Goal: Check status: Check status

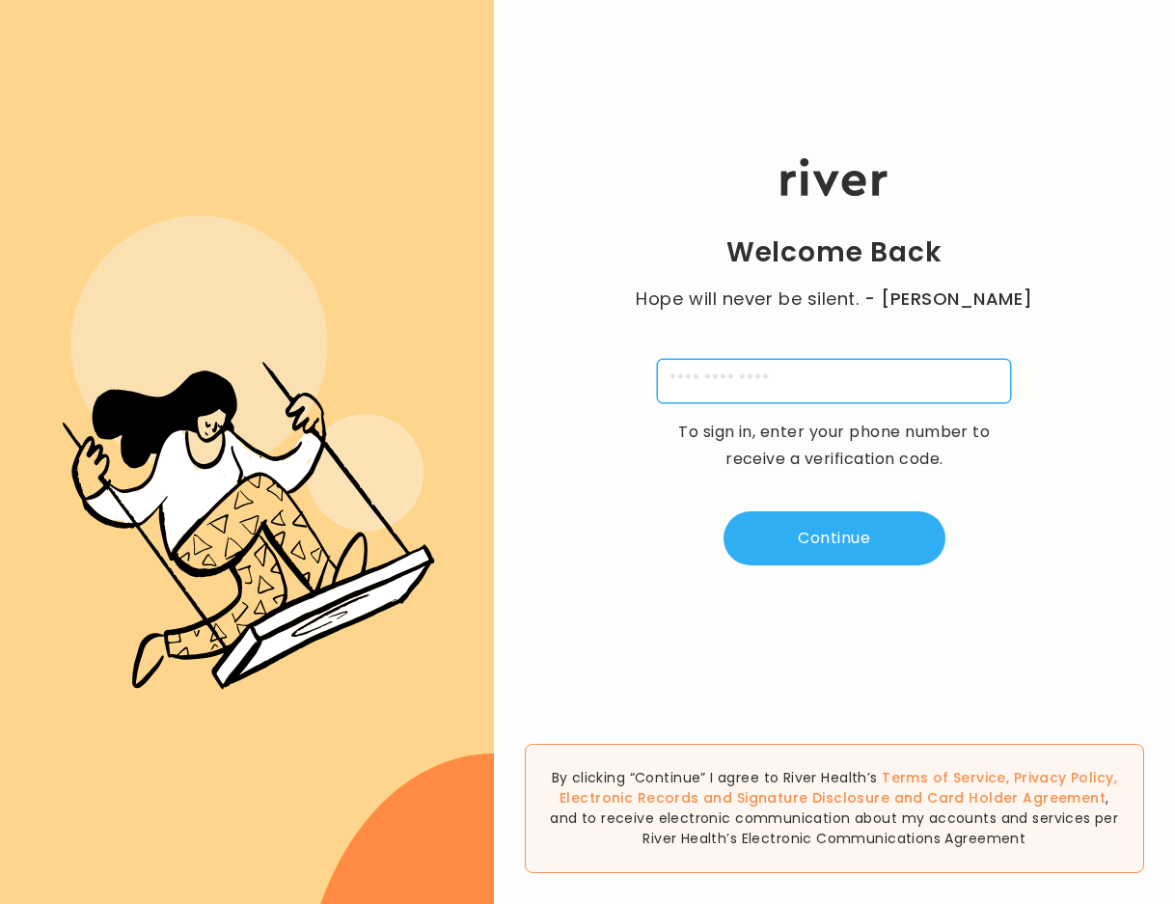
click at [831, 386] on input "tel" at bounding box center [834, 381] width 354 height 44
type input "**********"
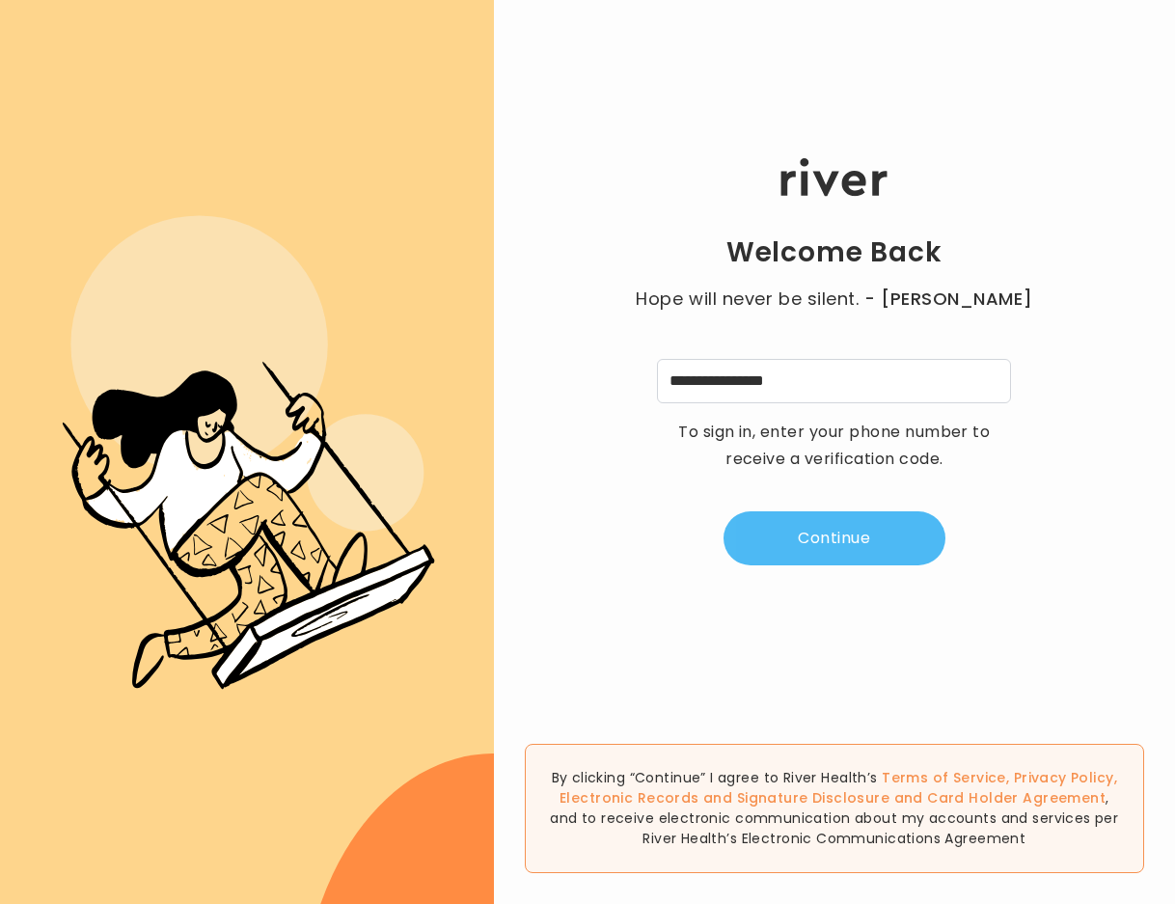
click at [834, 543] on button "Continue" at bounding box center [834, 538] width 222 height 54
type input "*"
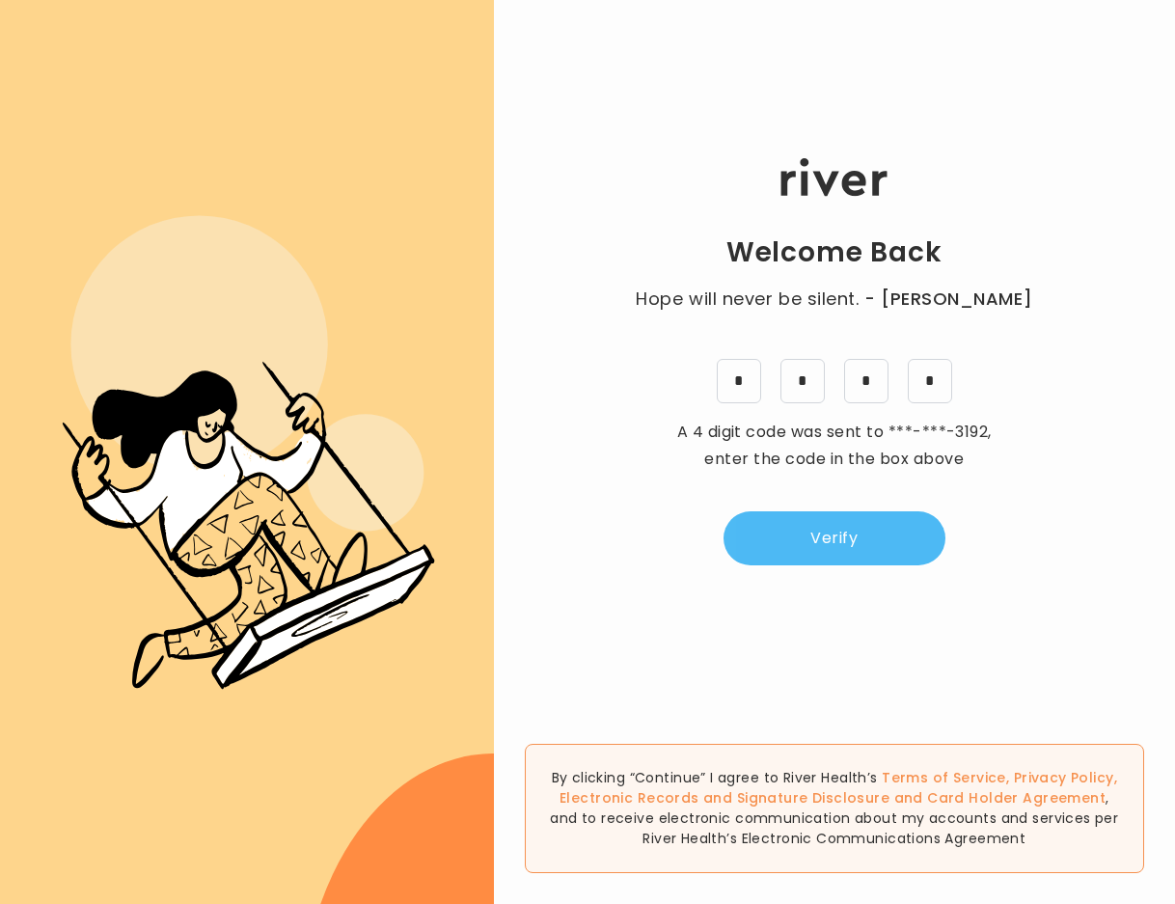
click at [843, 518] on button "Verify" at bounding box center [834, 538] width 222 height 54
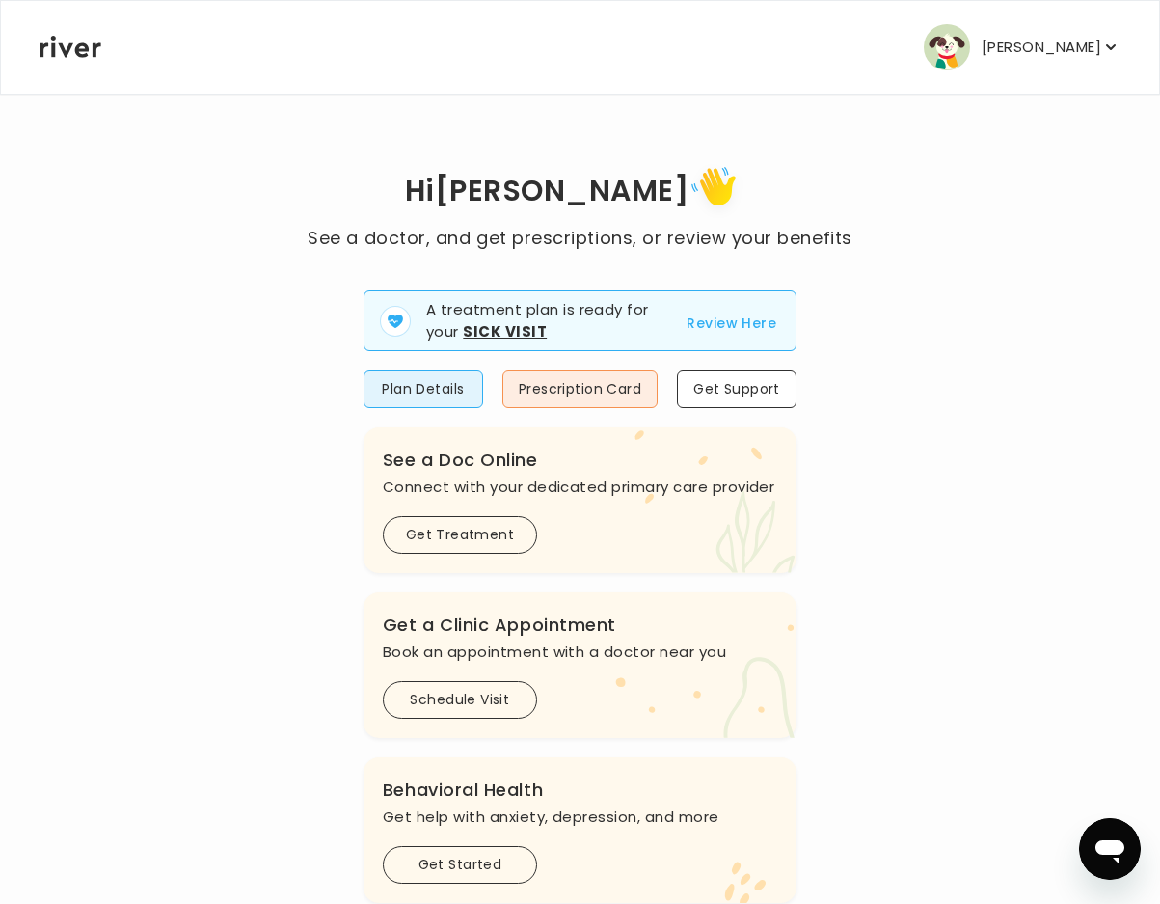
click at [726, 313] on button "Review Here" at bounding box center [732, 323] width 90 height 23
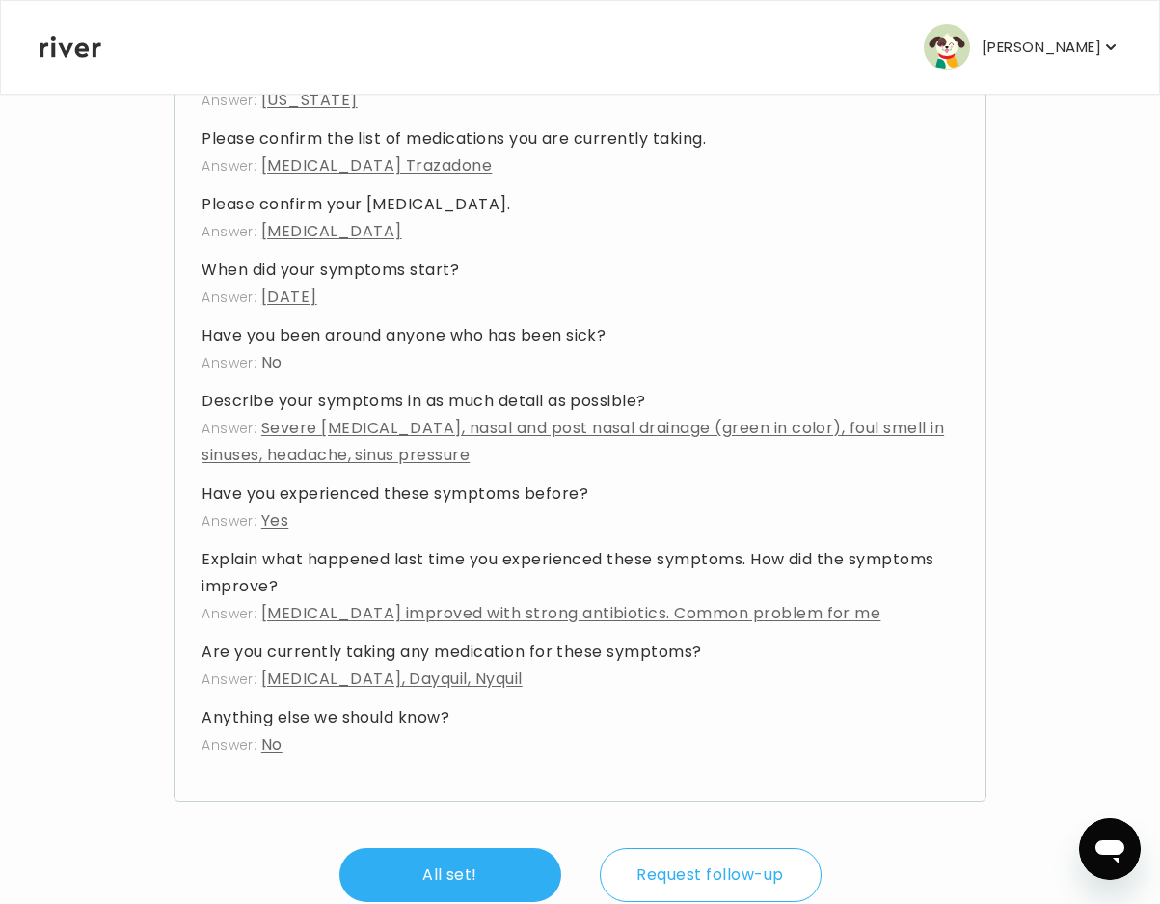
scroll to position [1316, 0]
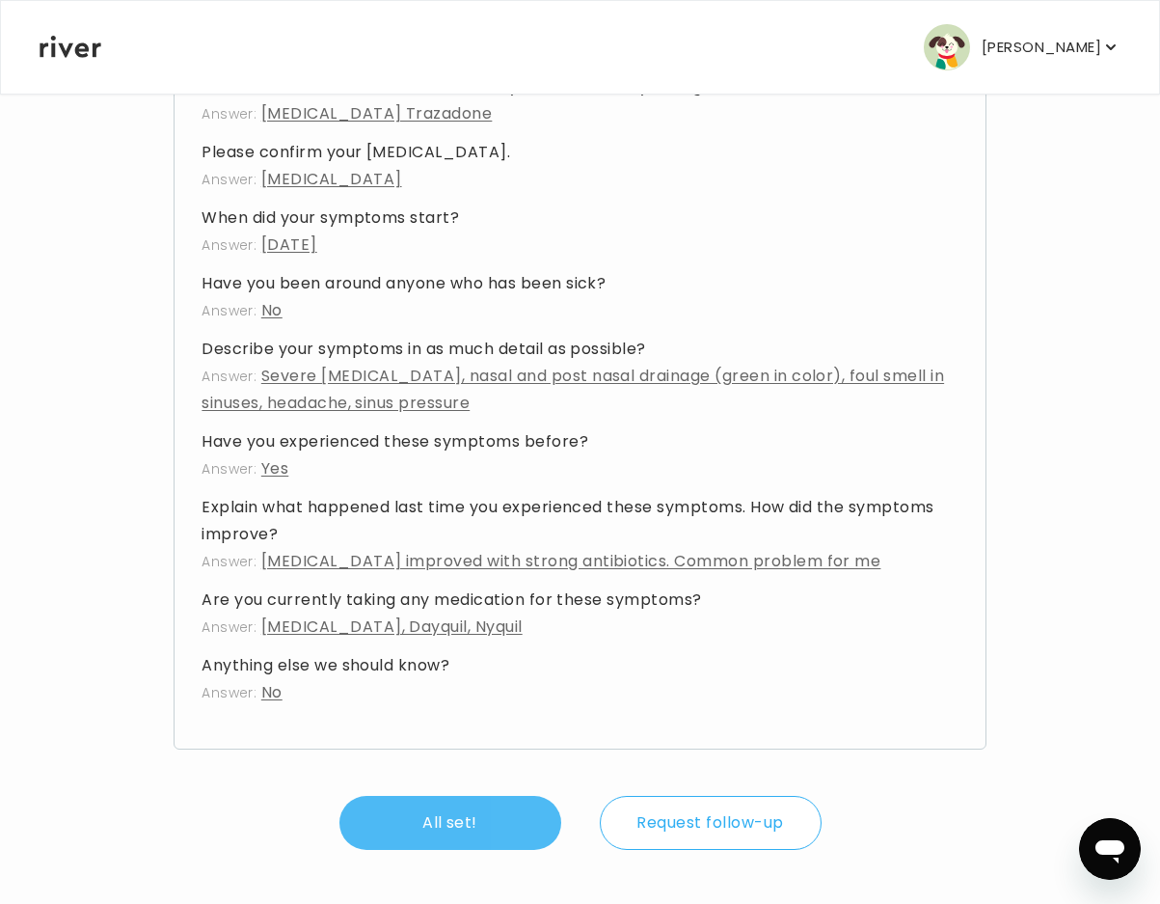
click at [481, 815] on button "All set!" at bounding box center [451, 823] width 222 height 54
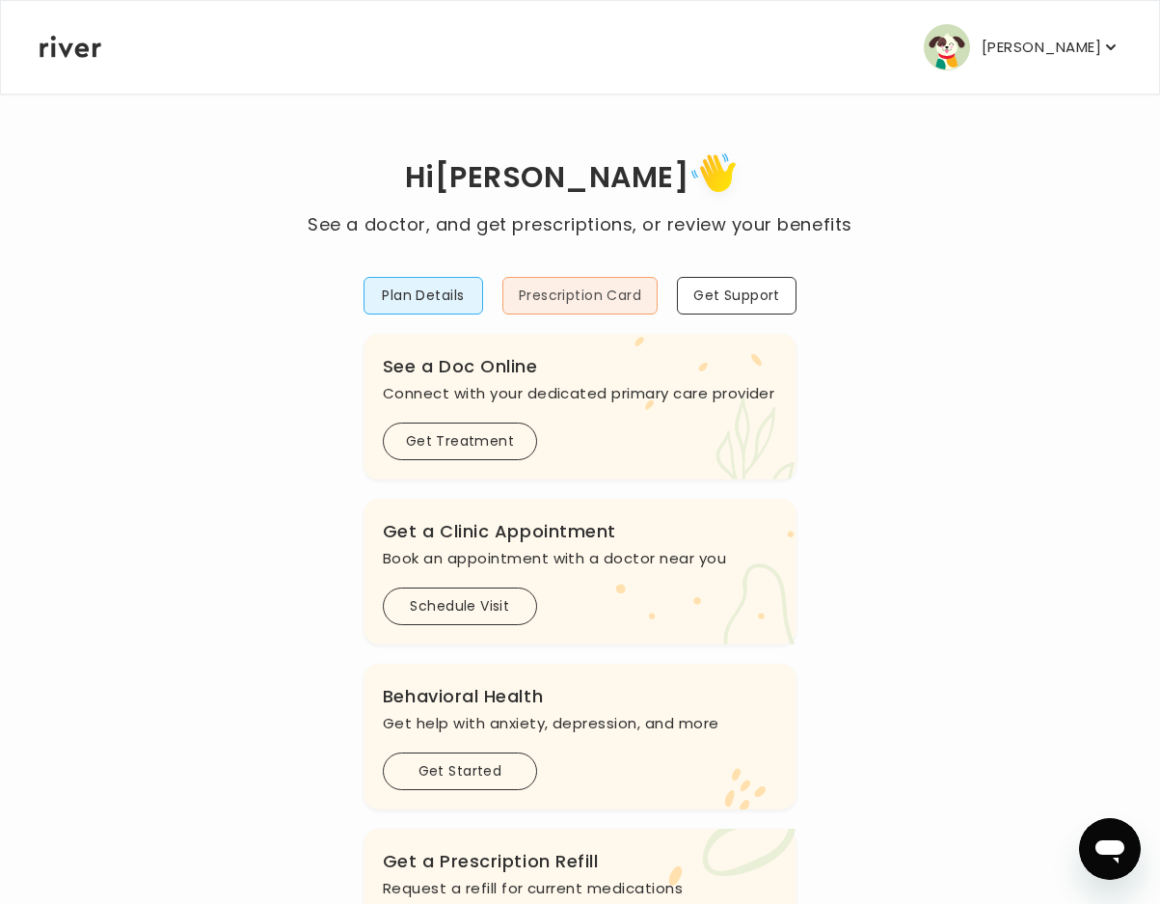
click at [563, 301] on button "Prescription Card" at bounding box center [580, 296] width 155 height 38
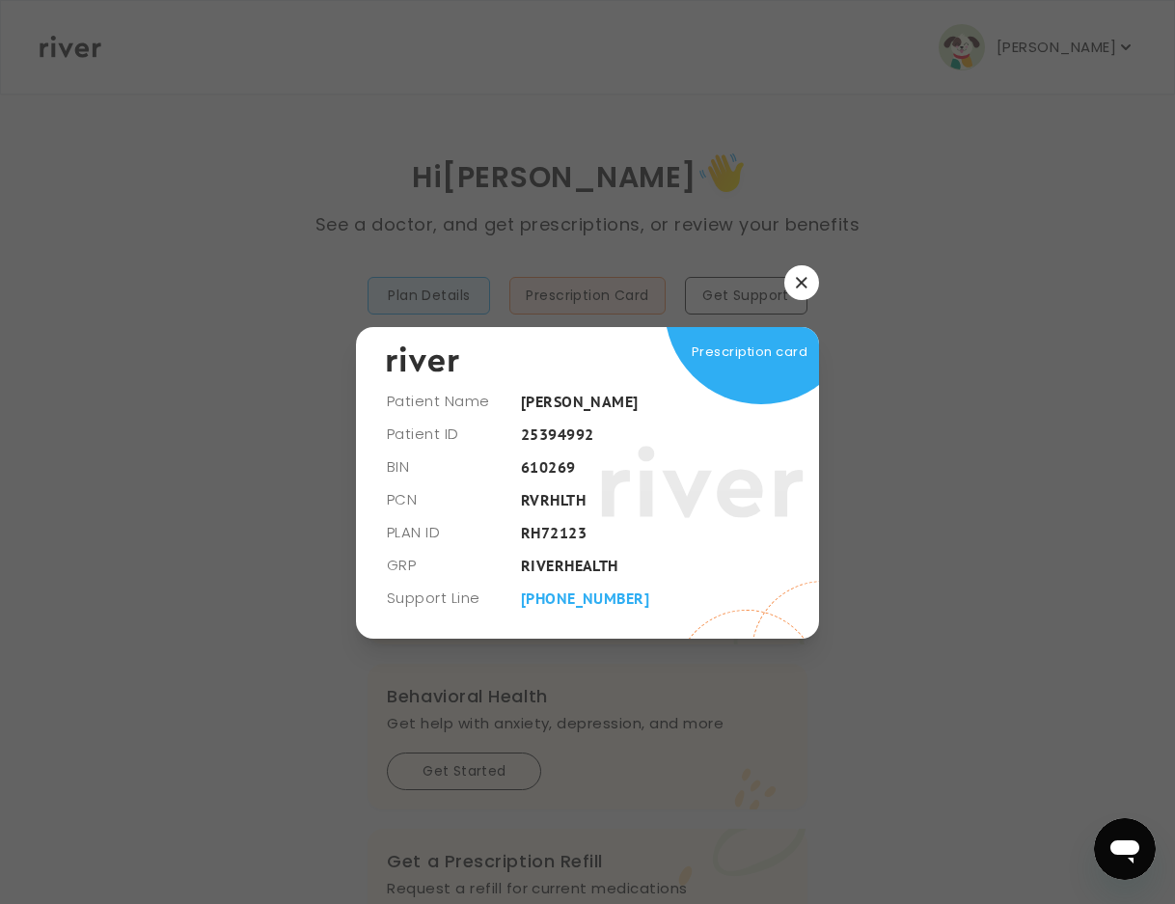
click at [805, 285] on icon "button" at bounding box center [802, 283] width 12 height 12
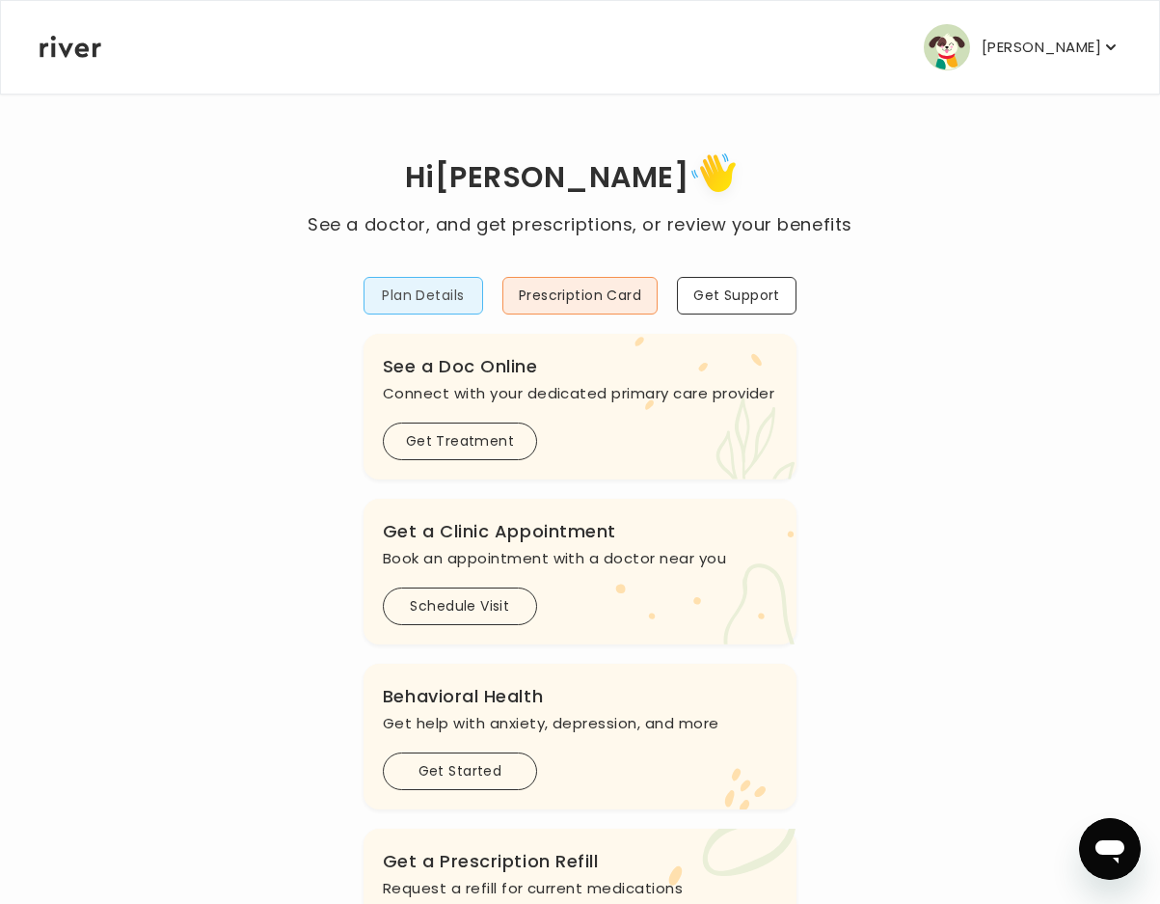
click at [433, 295] on button "Plan Details" at bounding box center [424, 296] width 120 height 38
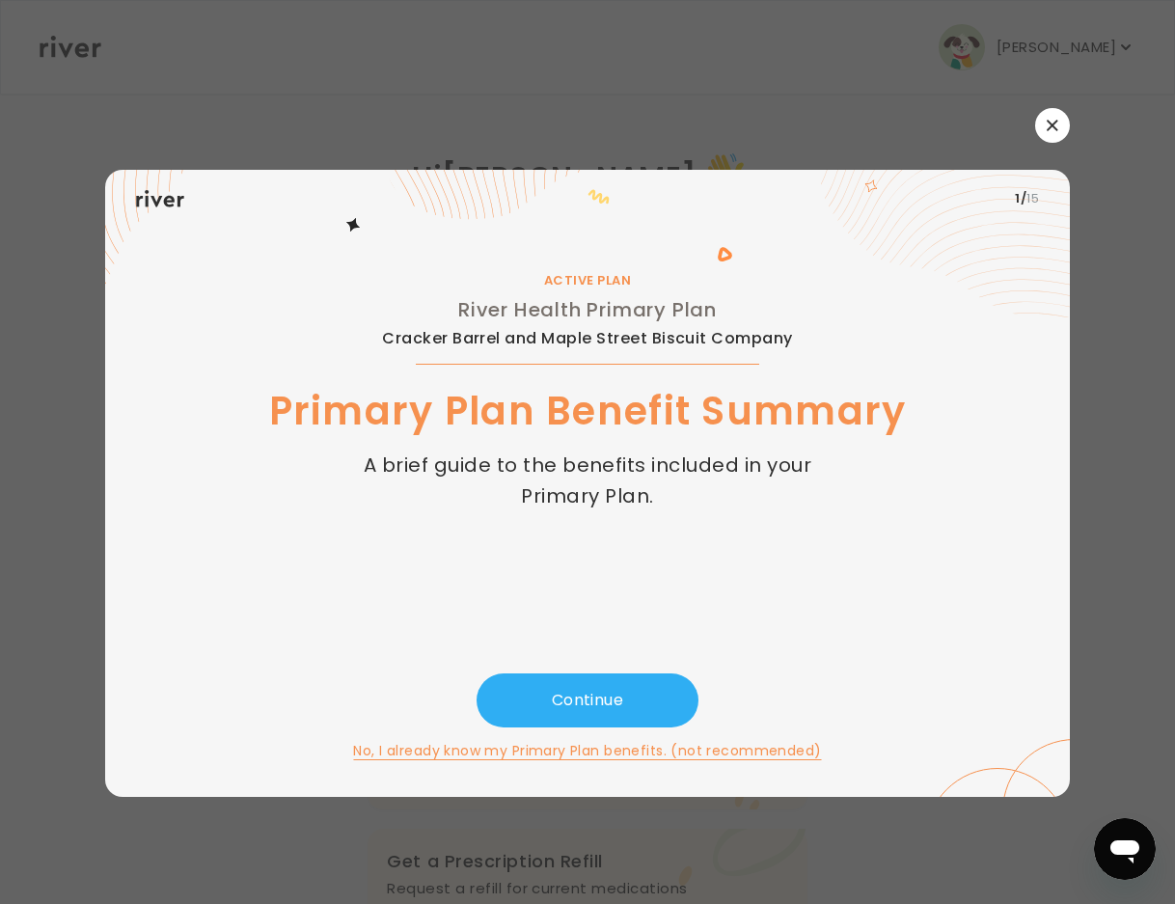
click at [1049, 122] on icon "button" at bounding box center [1052, 125] width 11 height 11
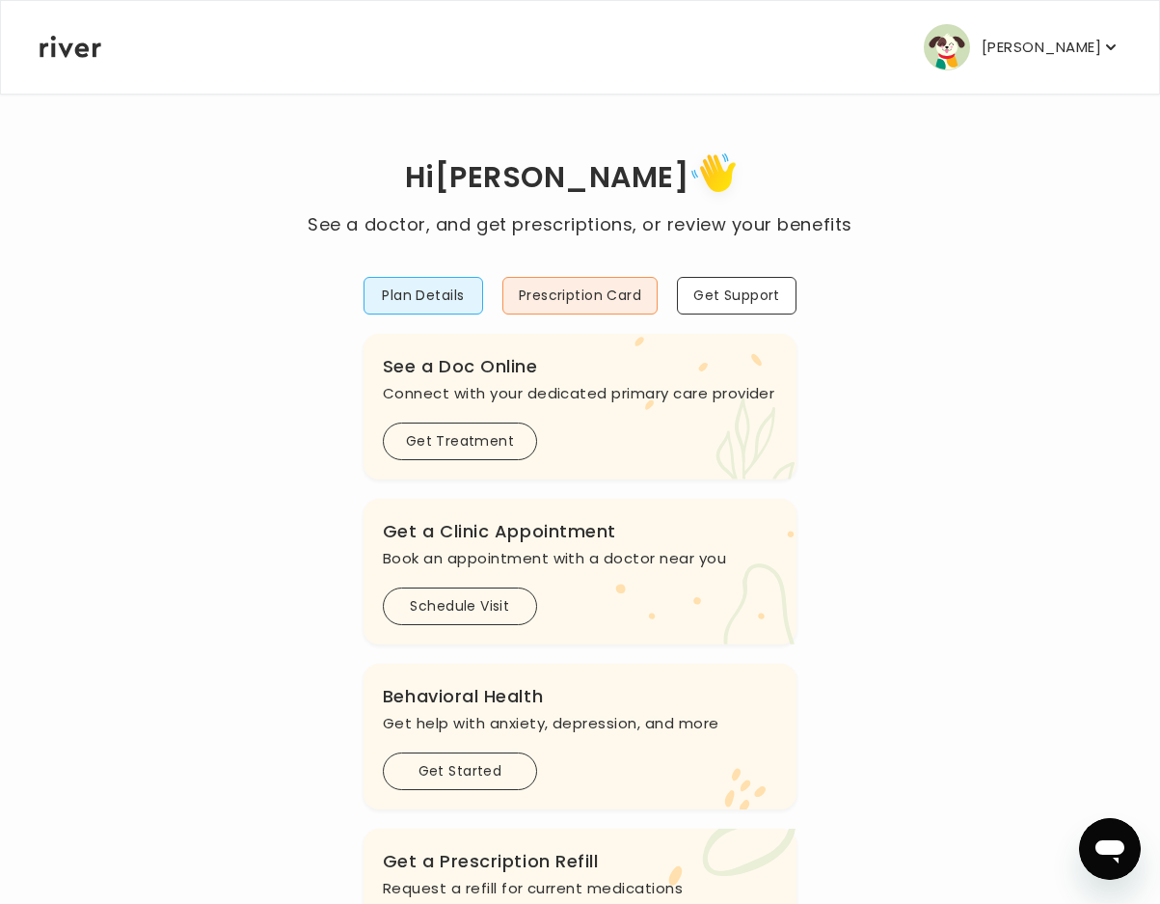
click at [1043, 52] on p "[PERSON_NAME]" at bounding box center [1042, 47] width 120 height 27
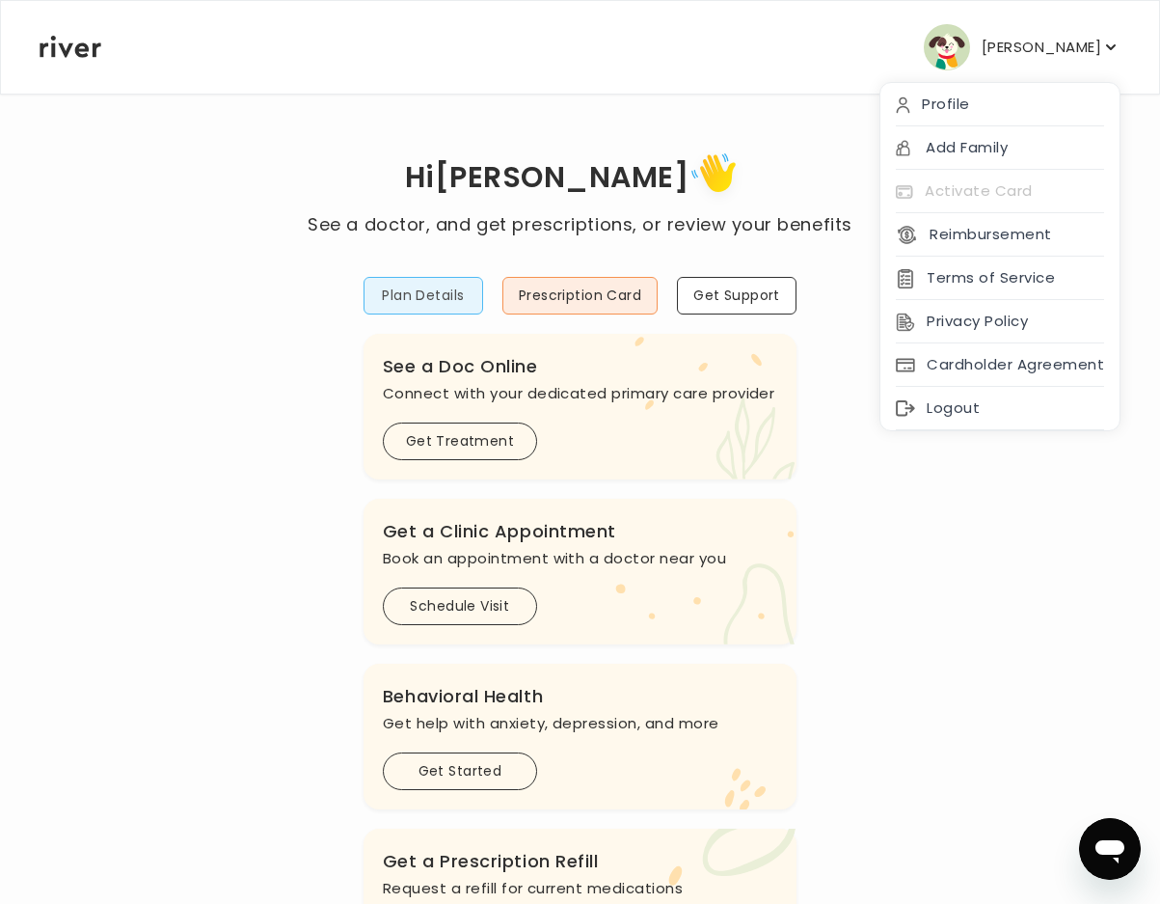
click at [449, 304] on button "Plan Details" at bounding box center [424, 296] width 120 height 38
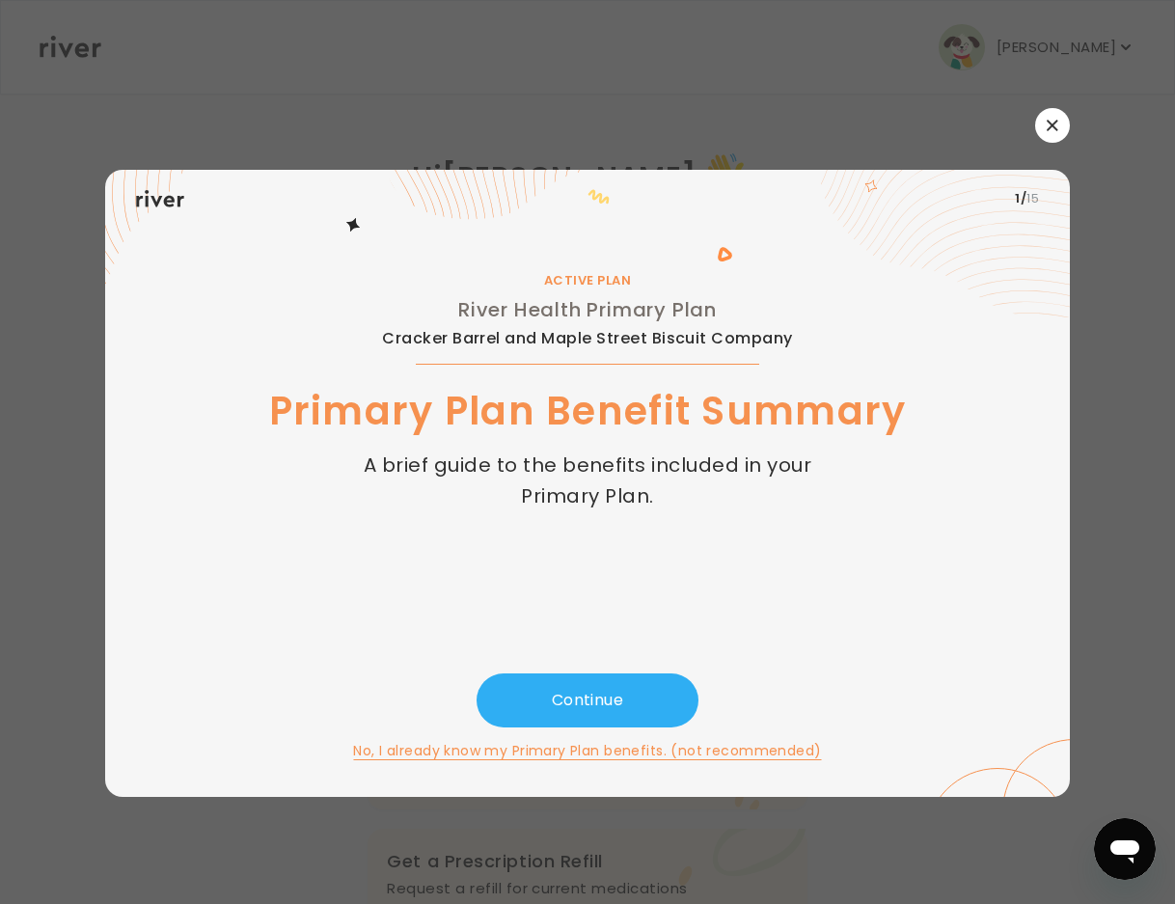
click at [1058, 126] on button "button" at bounding box center [1052, 125] width 35 height 35
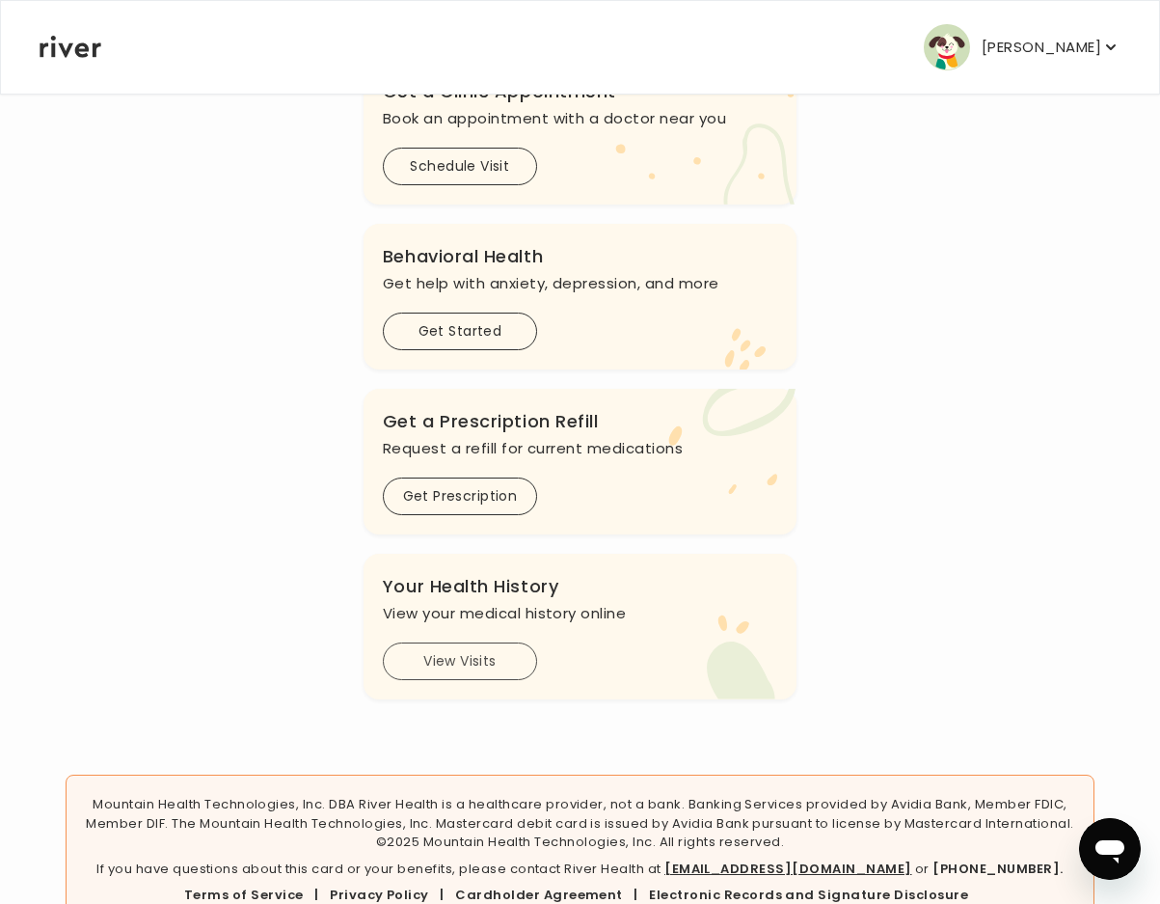
scroll to position [492, 0]
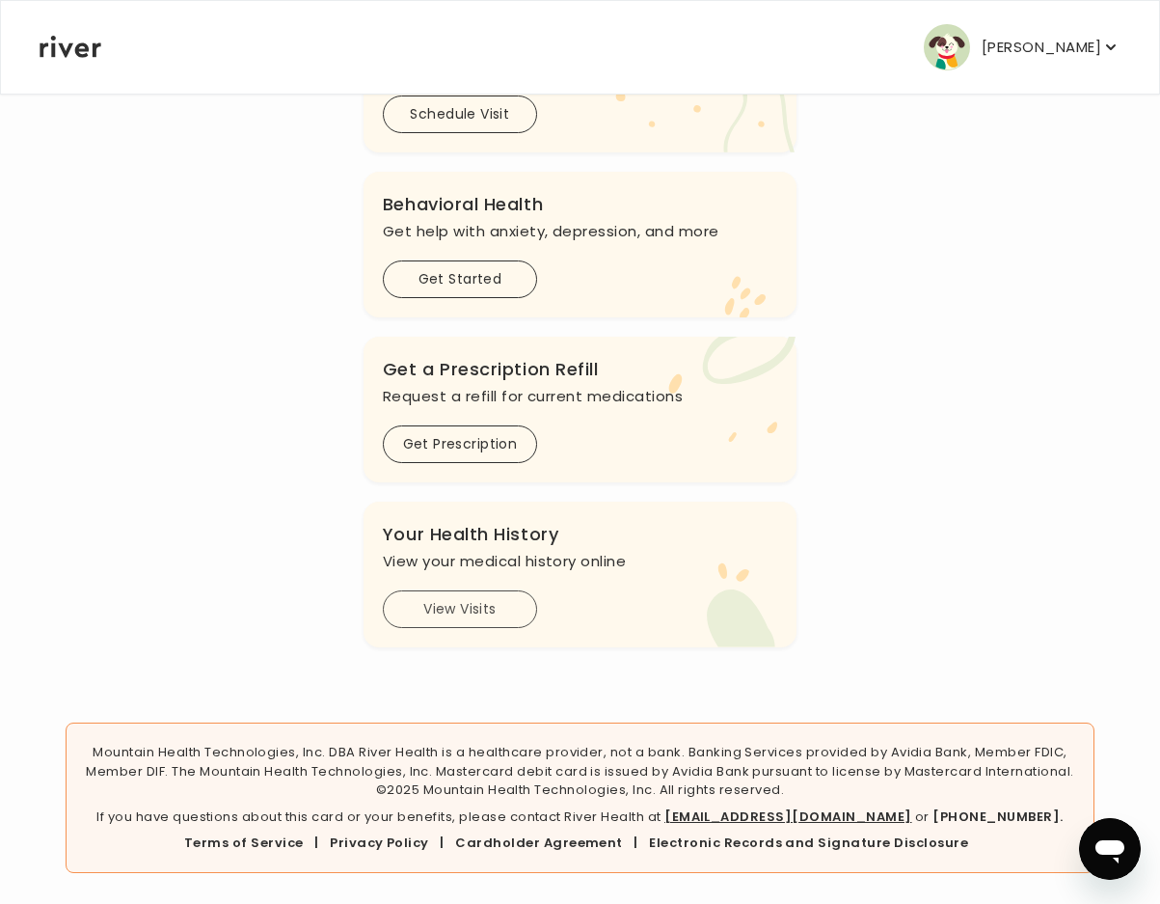
click at [457, 610] on button "View Visits" at bounding box center [460, 609] width 154 height 38
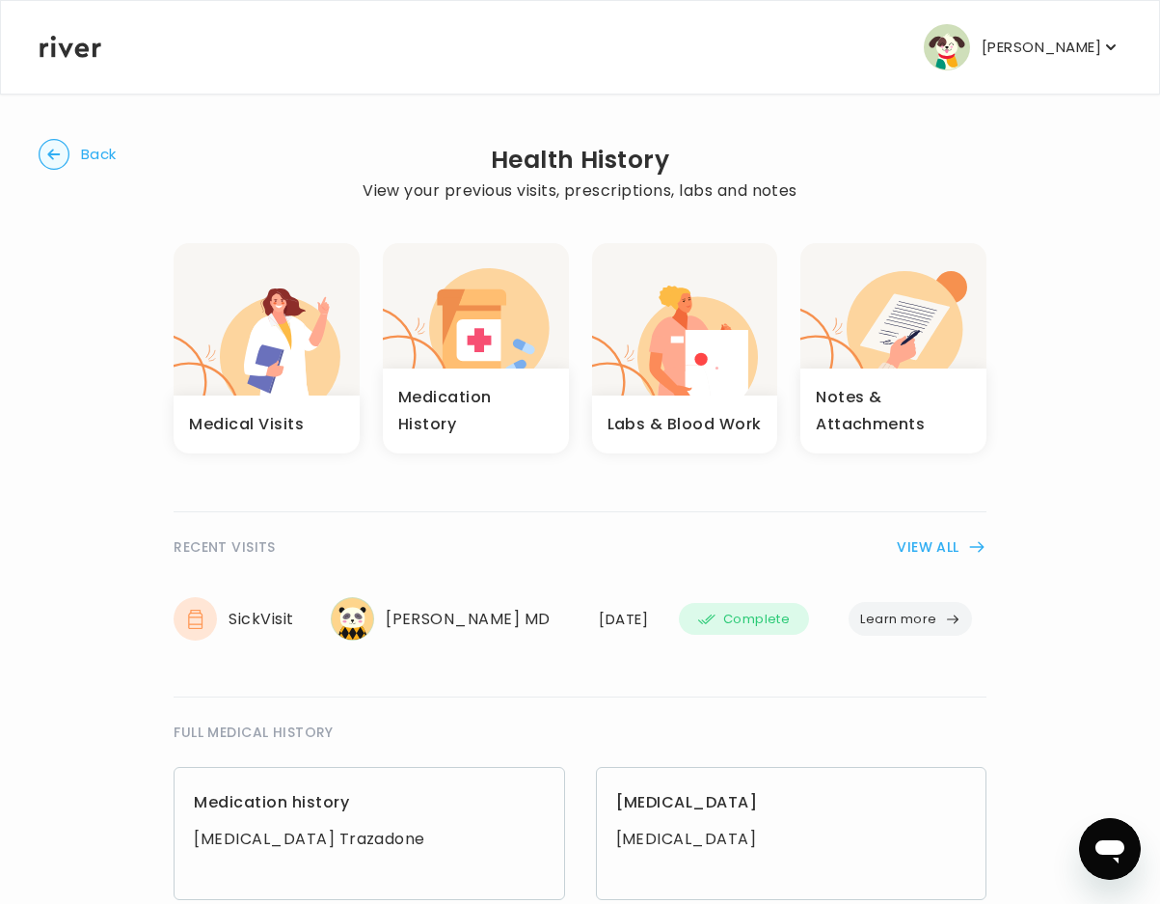
click at [911, 284] on icon "button" at bounding box center [905, 329] width 116 height 116
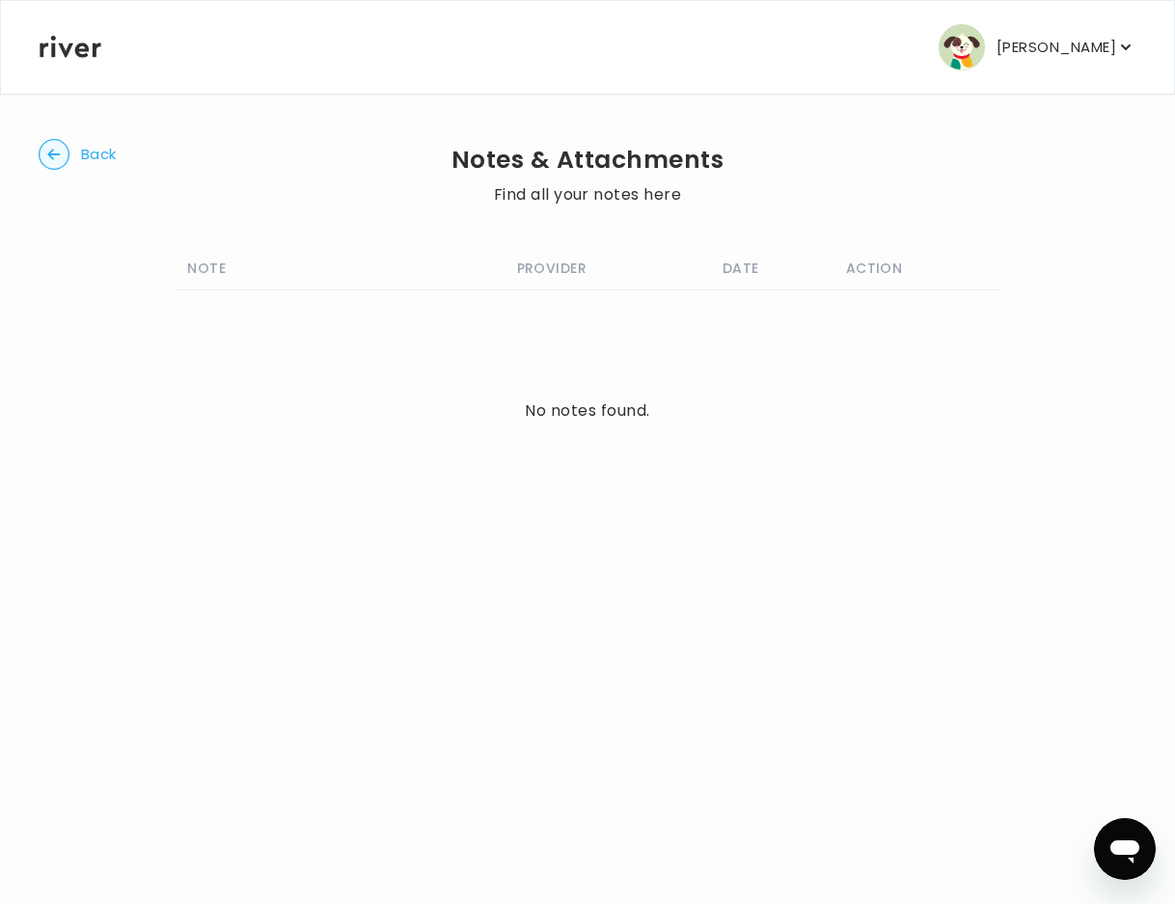
click at [55, 153] on circle "button" at bounding box center [55, 155] width 30 height 30
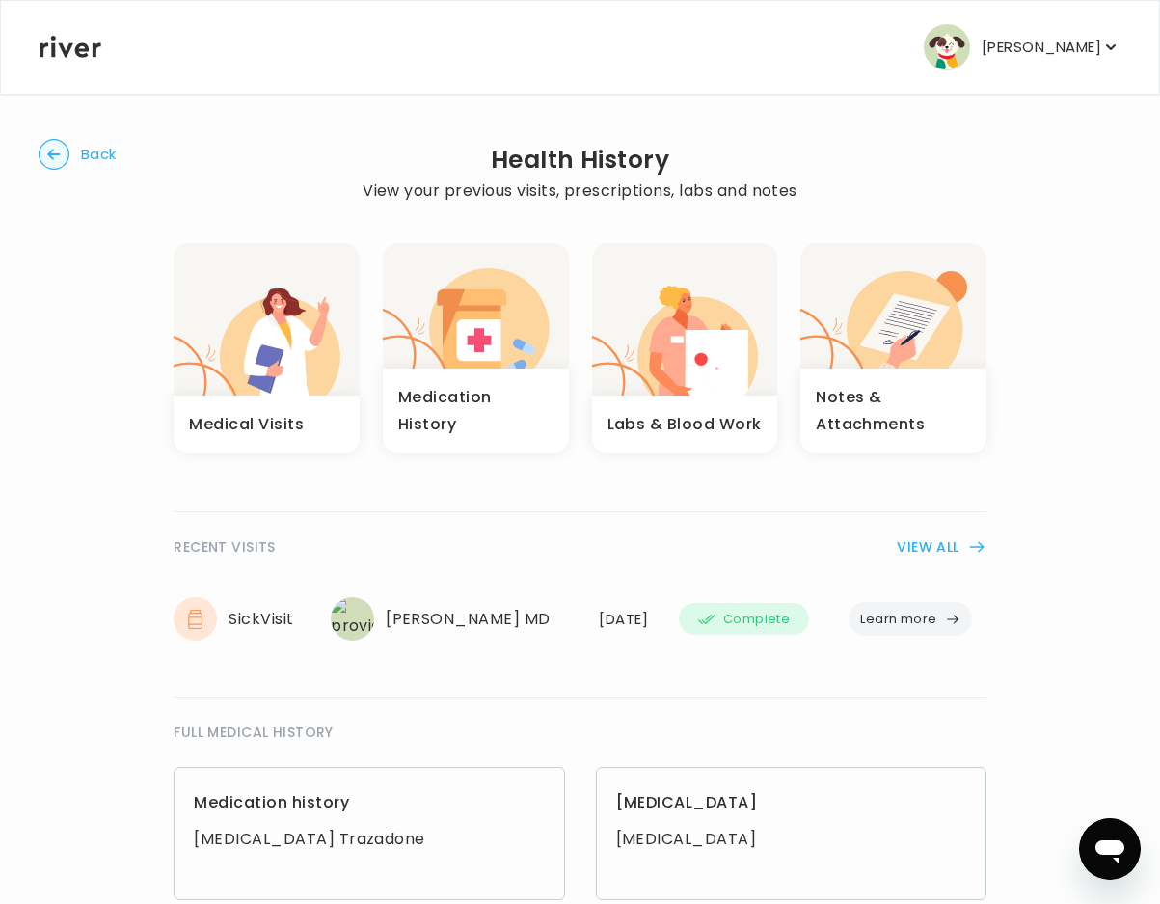
click at [264, 331] on icon "button" at bounding box center [281, 365] width 60 height 101
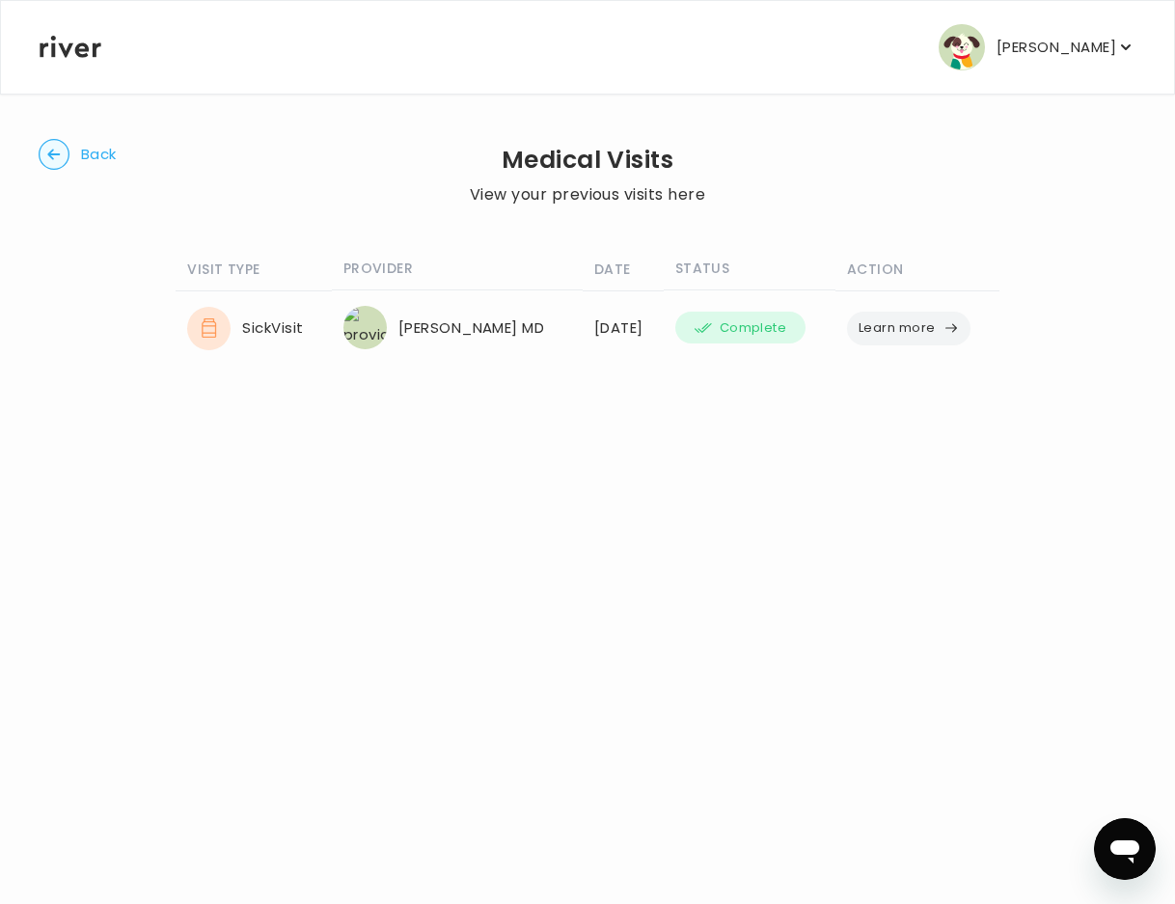
click at [257, 322] on div "Sick Visit" at bounding box center [253, 328] width 132 height 43
click at [212, 326] on icon at bounding box center [209, 327] width 14 height 19
click at [886, 332] on button "Learn more" at bounding box center [908, 329] width 123 height 34
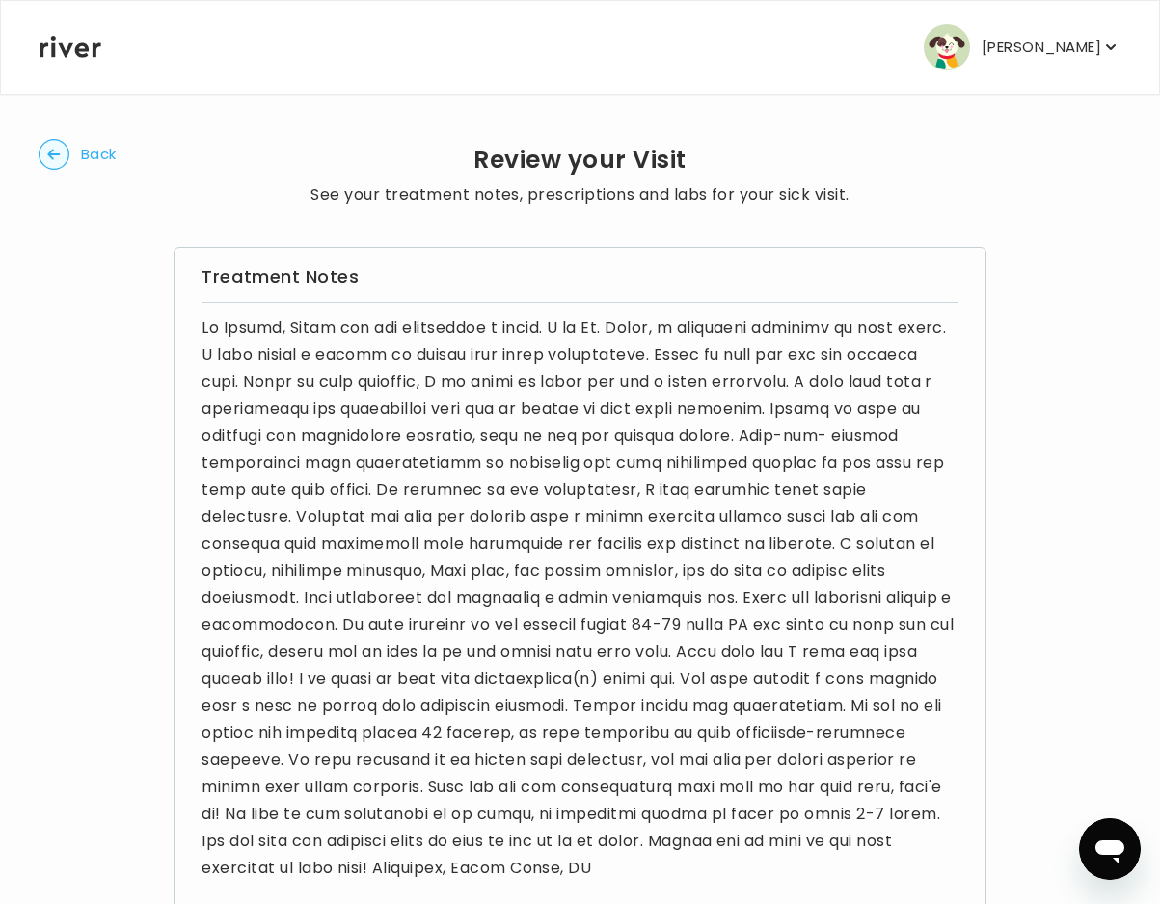
click at [46, 154] on circle "button" at bounding box center [55, 155] width 30 height 30
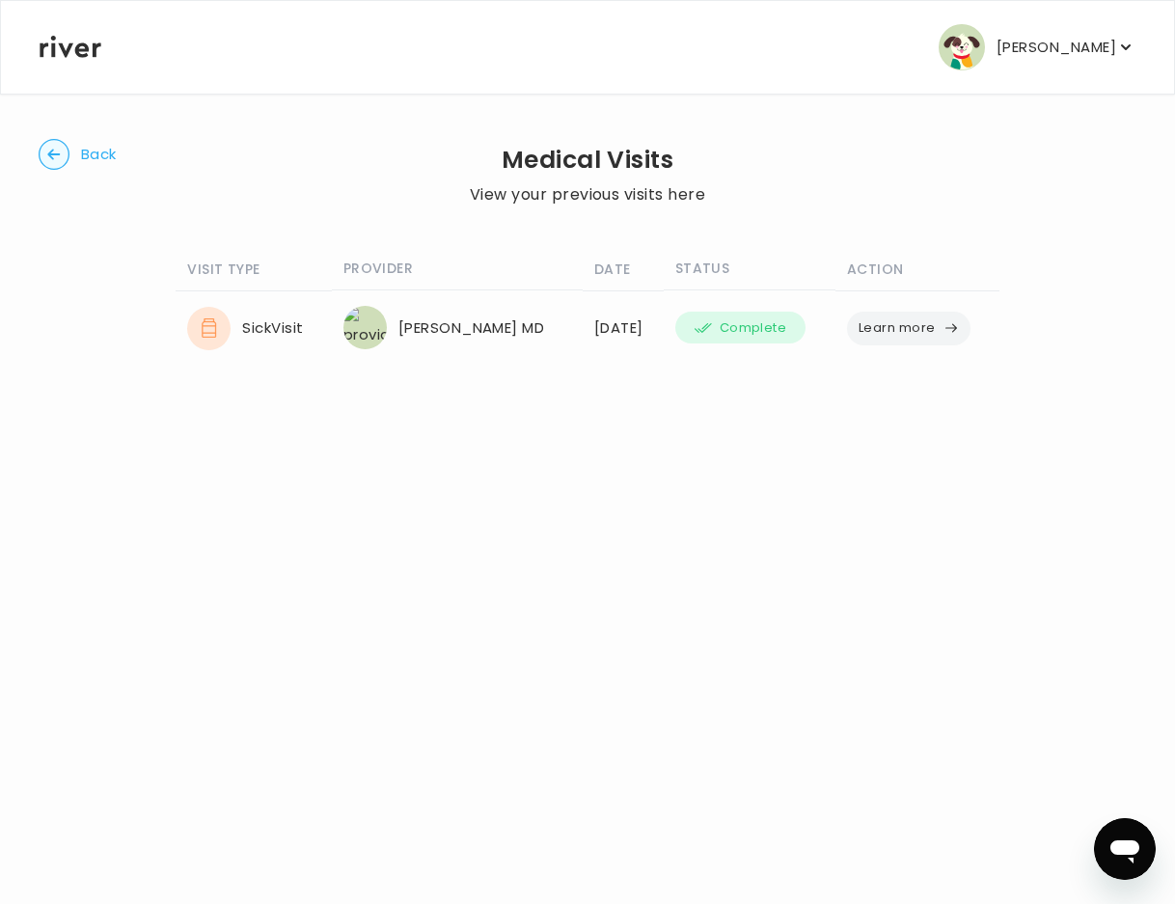
click at [68, 158] on circle "button" at bounding box center [55, 155] width 30 height 30
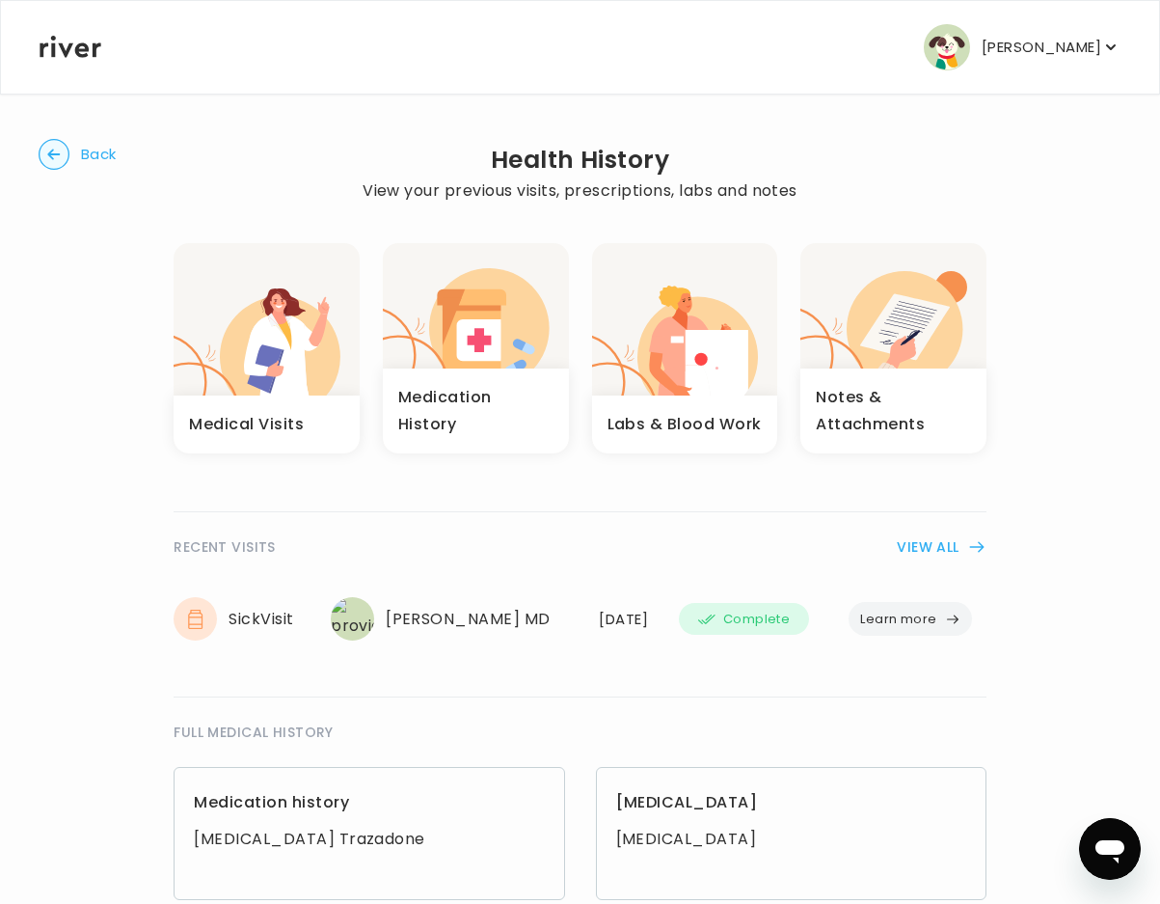
click at [730, 318] on icon "button" at bounding box center [698, 349] width 121 height 105
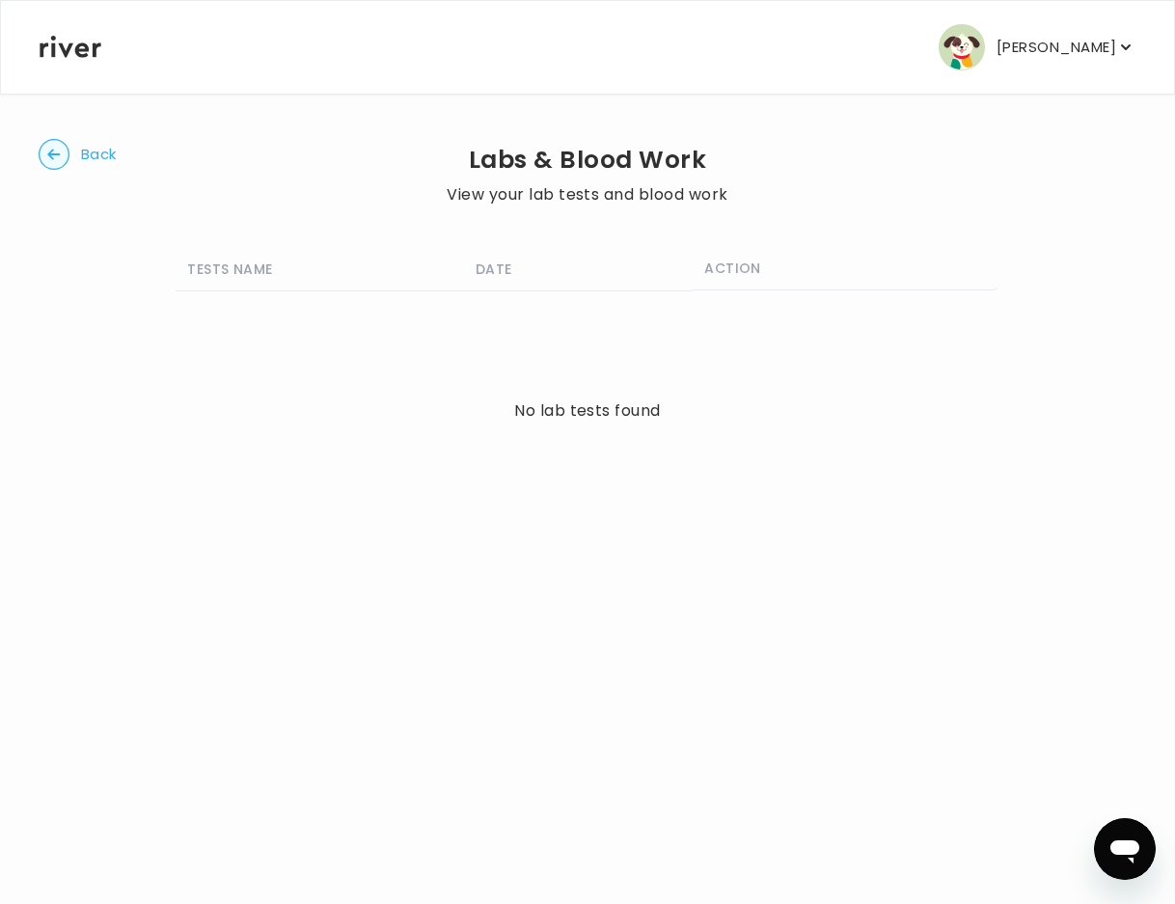
click at [58, 158] on circle "button" at bounding box center [55, 155] width 30 height 30
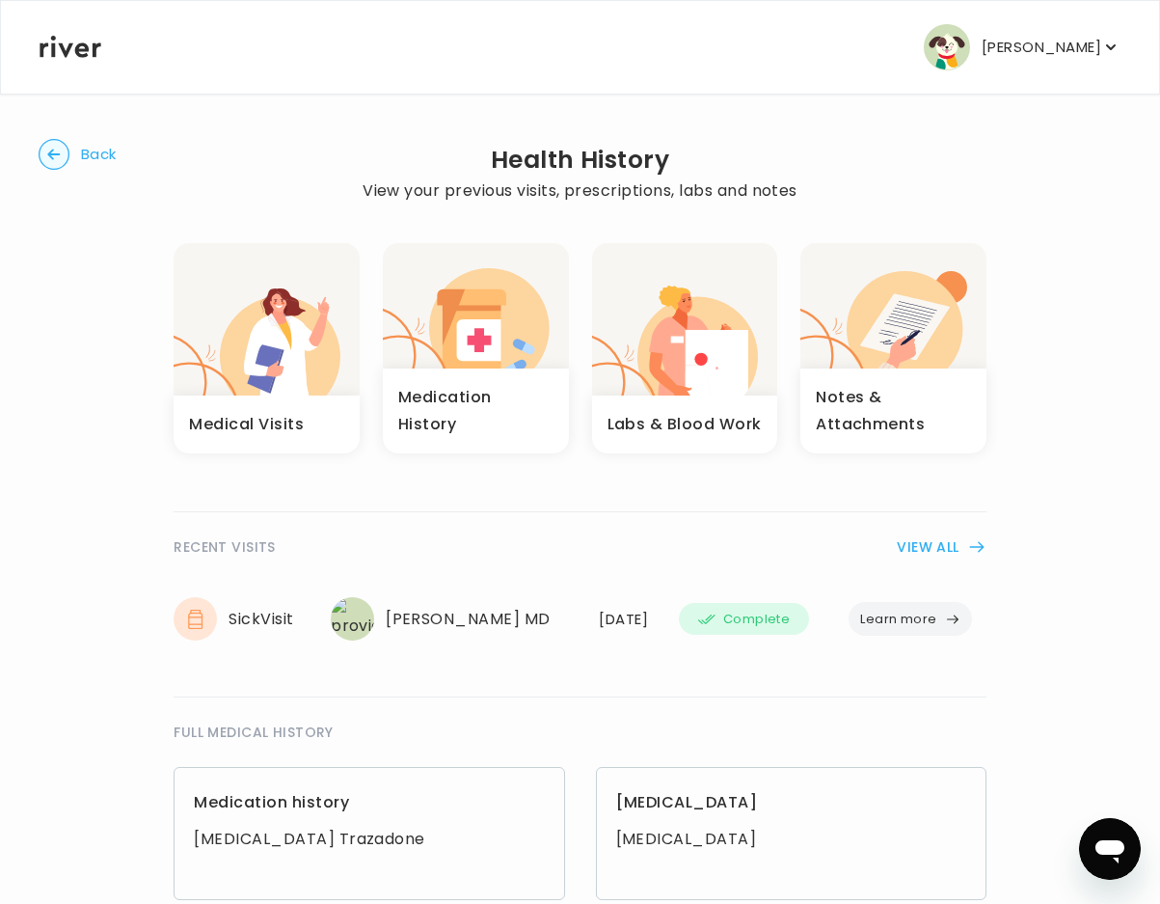
click at [456, 368] on icon "button" at bounding box center [421, 333] width 77 height 70
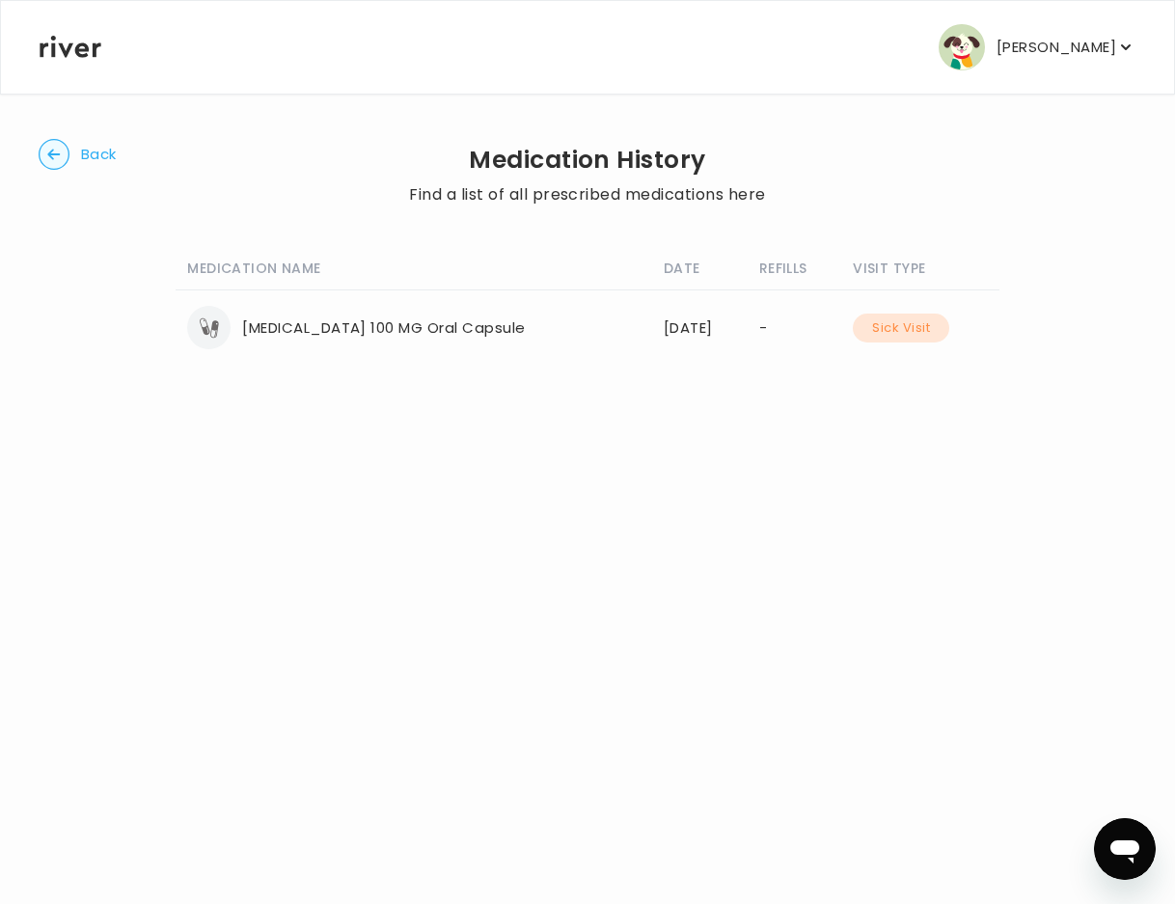
click at [213, 323] on icon at bounding box center [214, 328] width 9 height 17
click at [340, 335] on div "[MEDICAL_DATA] 100 MG Oral Capsule" at bounding box center [413, 327] width 453 height 43
click at [913, 325] on button "Sick Visit" at bounding box center [901, 327] width 96 height 29
click at [735, 325] on div "[DATE]" at bounding box center [700, 327] width 72 height 27
click at [47, 158] on circle "button" at bounding box center [55, 155] width 30 height 30
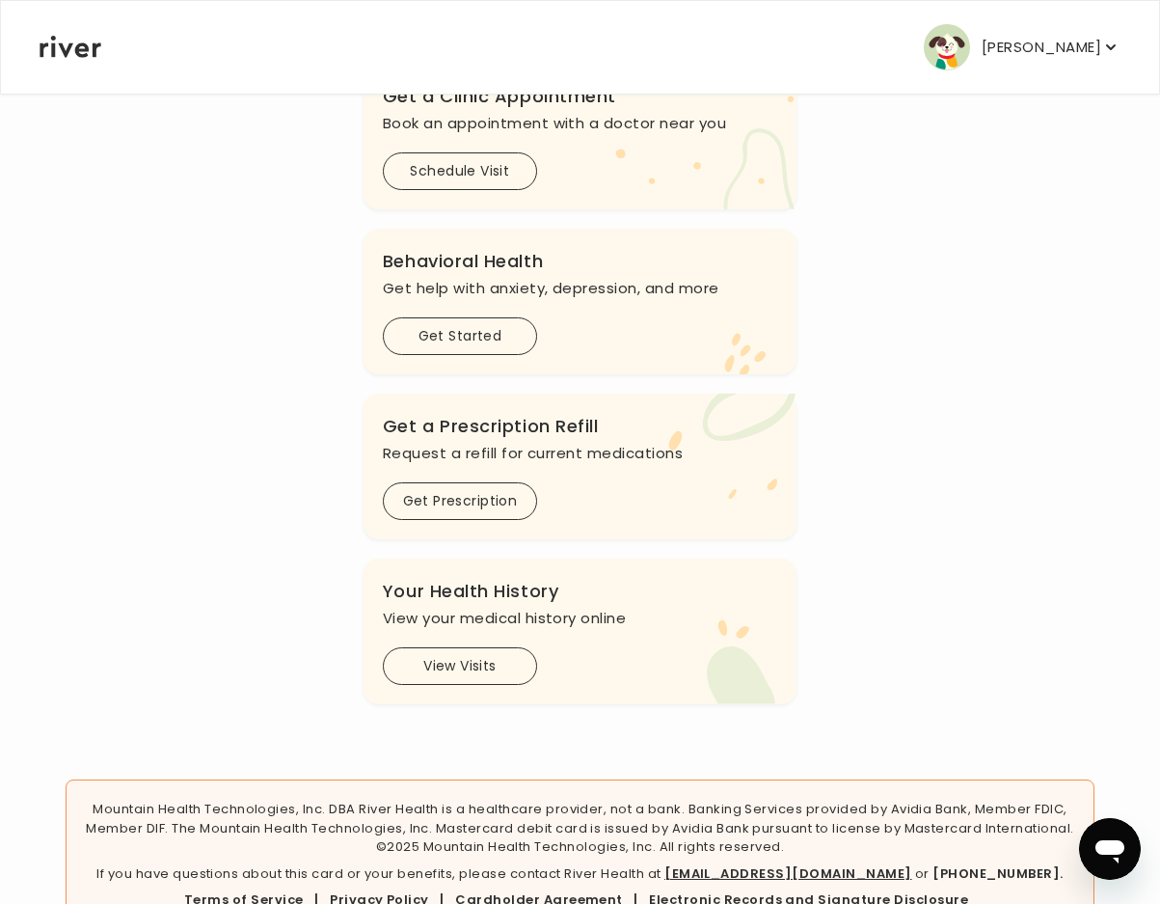
scroll to position [492, 0]
